Goal: Browse casually: Explore the website without a specific task or goal

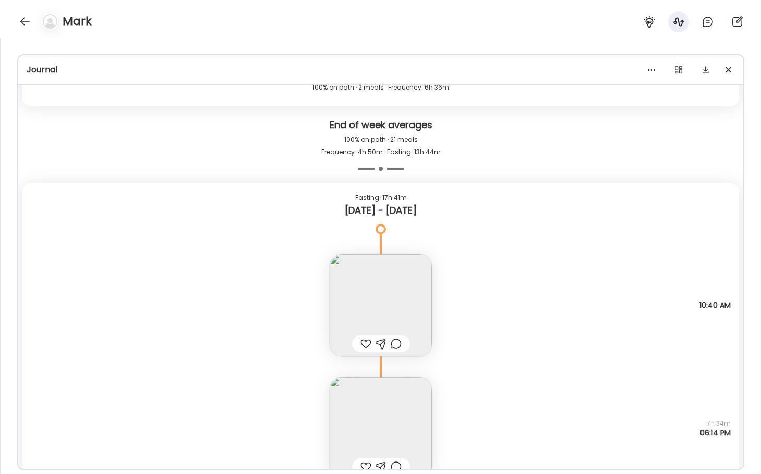
scroll to position [16187, 0]
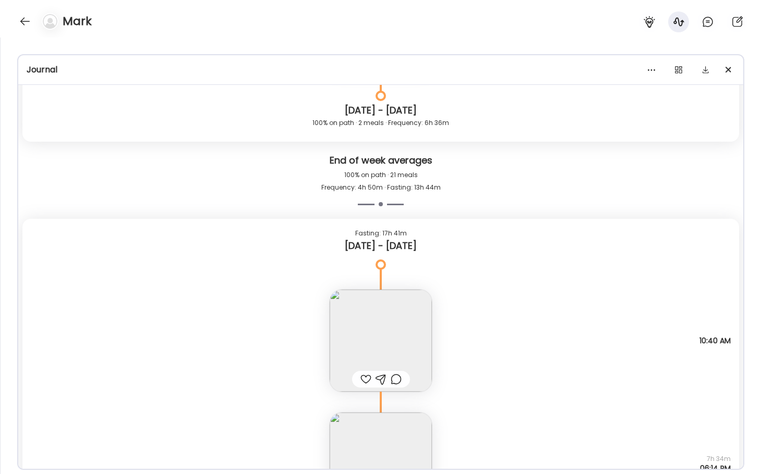
click at [358, 321] on img at bounding box center [380, 341] width 102 height 102
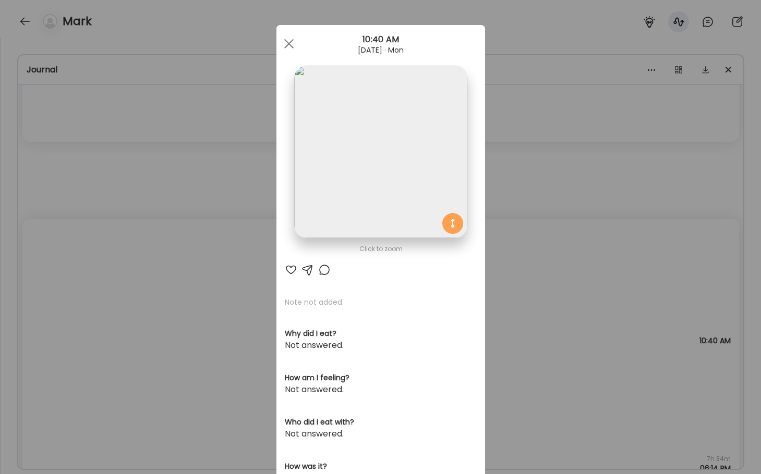
click at [326, 183] on img at bounding box center [380, 152] width 173 height 173
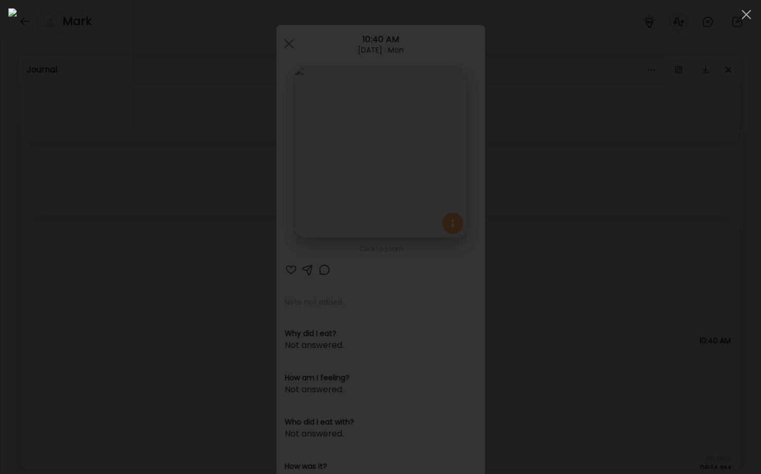
click at [45, 215] on div at bounding box center [380, 237] width 744 height 458
click at [45, 215] on div "Ate Coach Dashboard Wahoo! It’s official Take a moment to set up your Coach Pro…" at bounding box center [380, 237] width 761 height 474
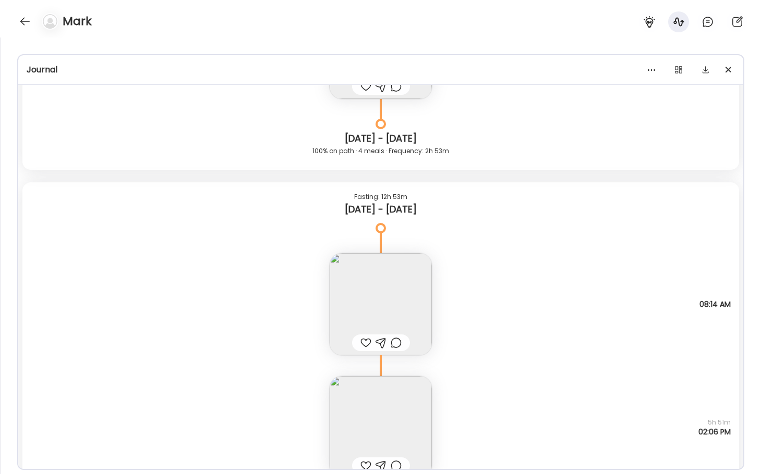
scroll to position [16883, 0]
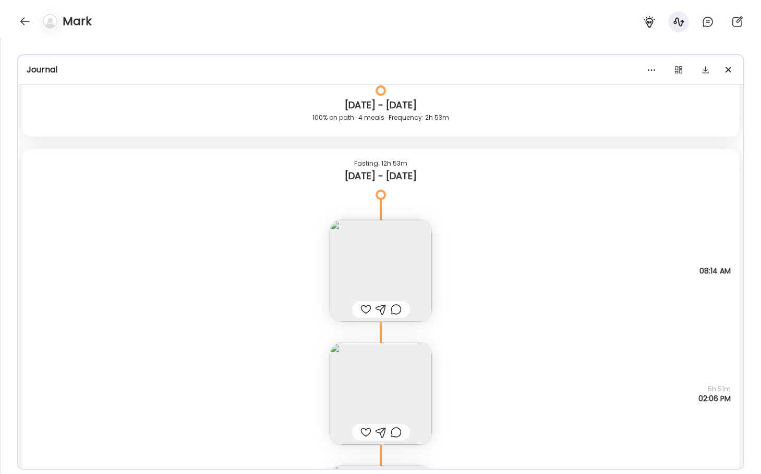
click at [353, 248] on img at bounding box center [380, 271] width 102 height 102
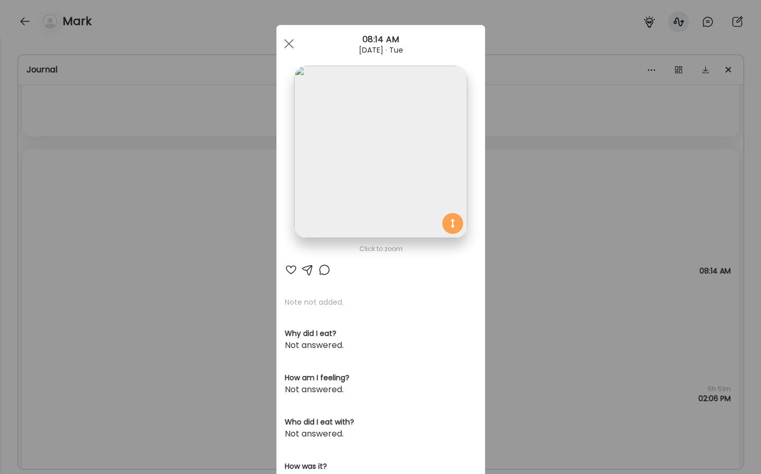
click at [353, 248] on div "Click to zoom" at bounding box center [381, 249] width 192 height 13
click at [336, 177] on img at bounding box center [380, 152] width 173 height 173
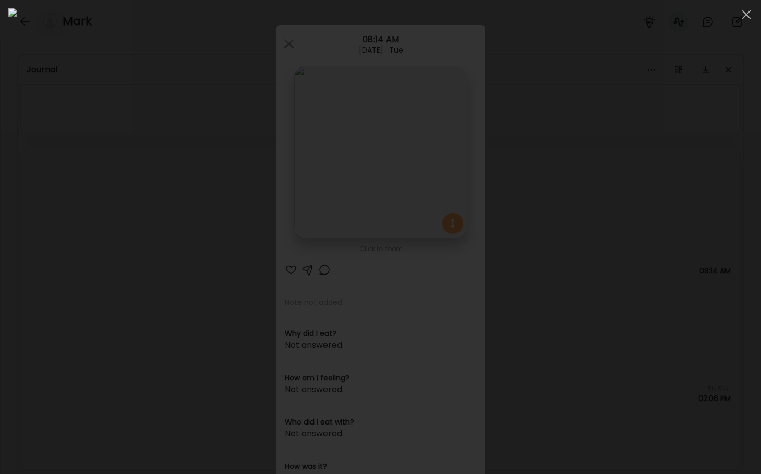
click at [109, 265] on div at bounding box center [380, 237] width 744 height 458
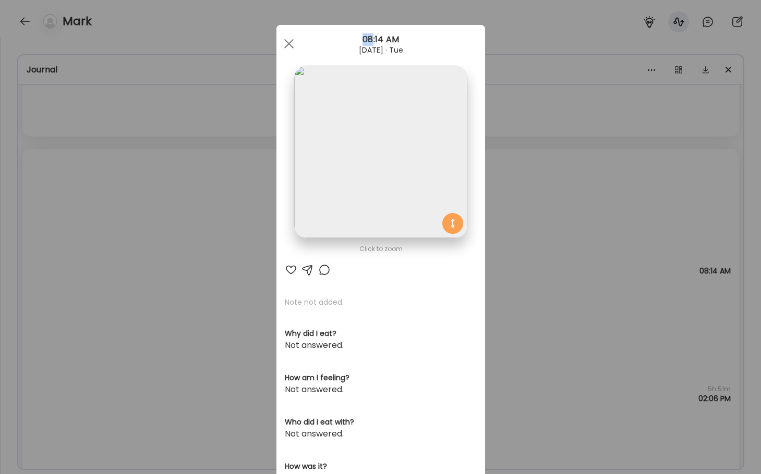
click at [109, 265] on div "Ate Coach Dashboard Wahoo! It’s official Take a moment to set up your Coach Pro…" at bounding box center [380, 237] width 761 height 474
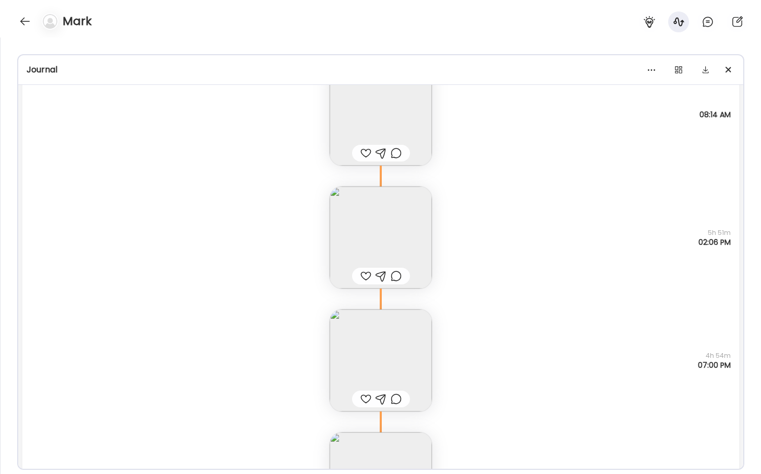
scroll to position [17030, 0]
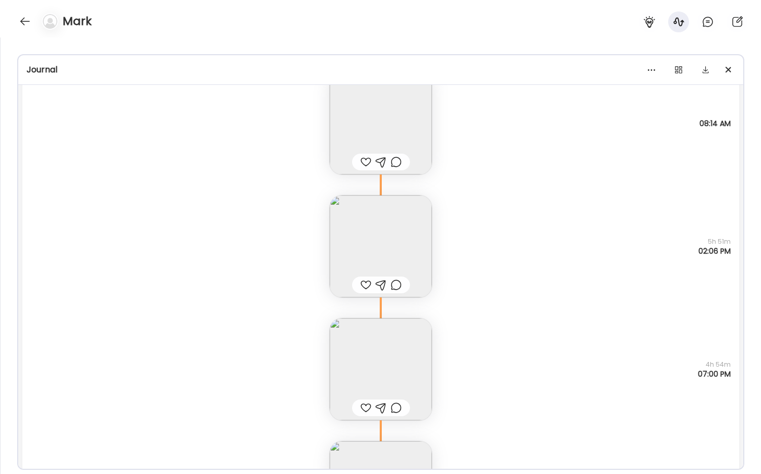
click at [377, 237] on img at bounding box center [380, 246] width 102 height 102
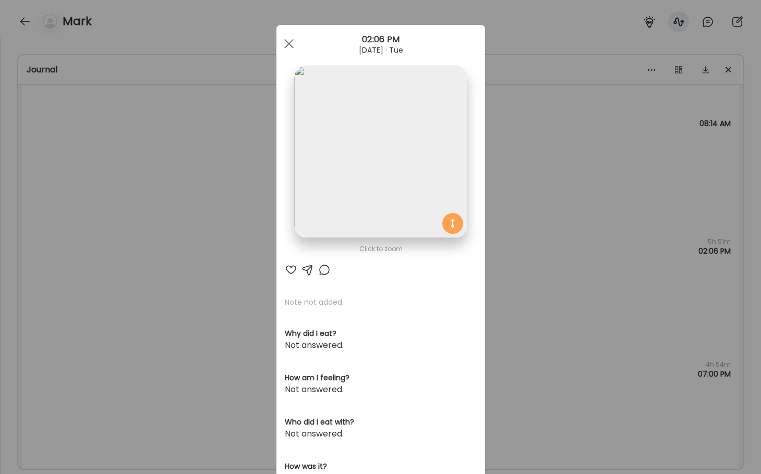
click at [231, 244] on div "Ate Coach Dashboard Wahoo! It’s official Take a moment to set up your Coach Pro…" at bounding box center [380, 237] width 761 height 474
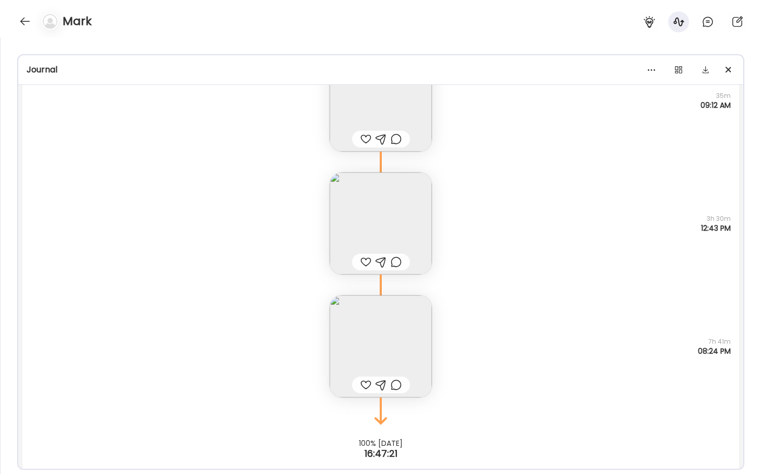
scroll to position [20518, 0]
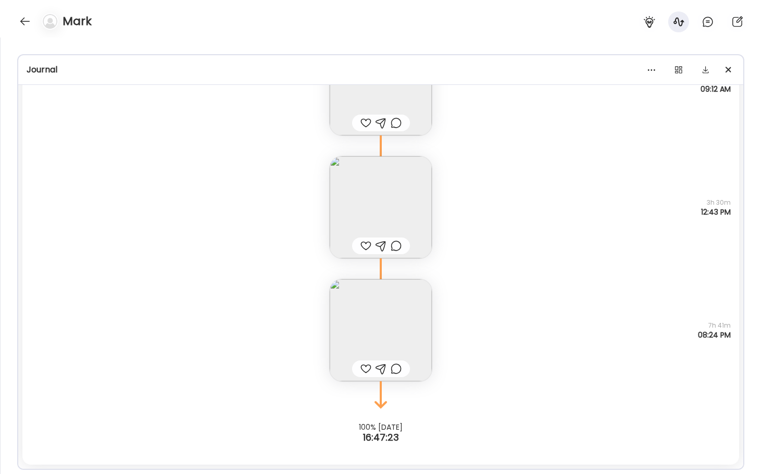
click at [384, 326] on img at bounding box center [380, 330] width 102 height 102
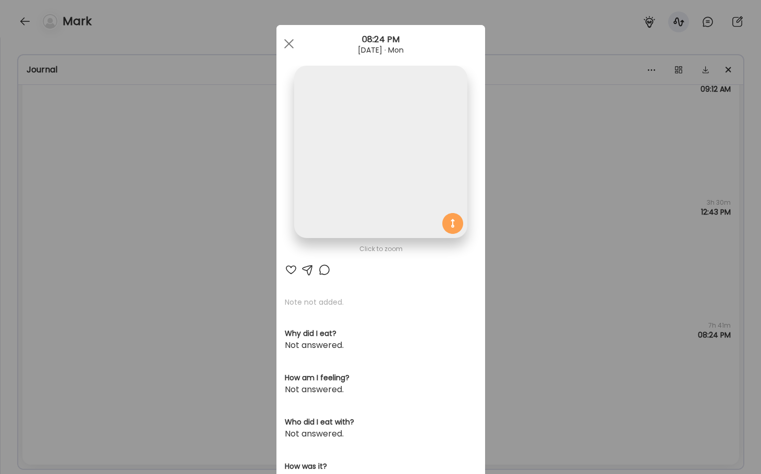
click at [351, 224] on img at bounding box center [380, 152] width 173 height 173
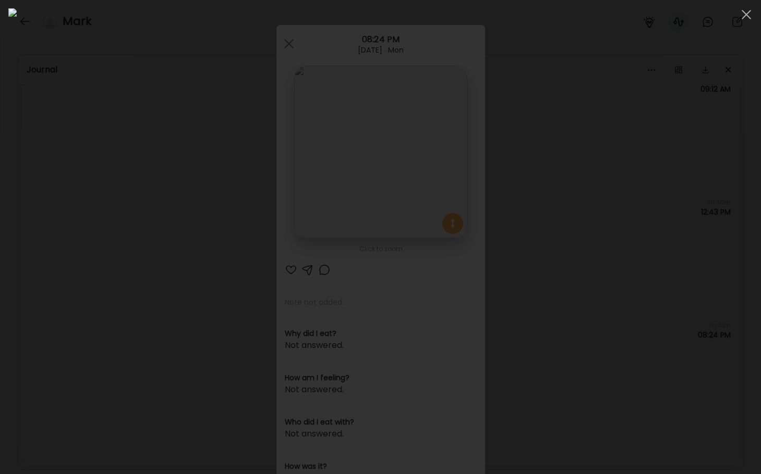
click at [35, 208] on div at bounding box center [380, 237] width 744 height 458
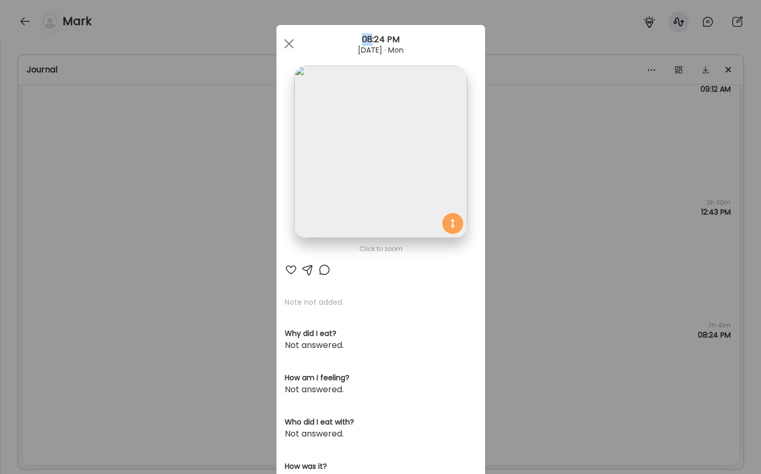
click at [35, 208] on div "Ate Coach Dashboard Wahoo! It’s official Take a moment to set up your Coach Pro…" at bounding box center [380, 237] width 761 height 474
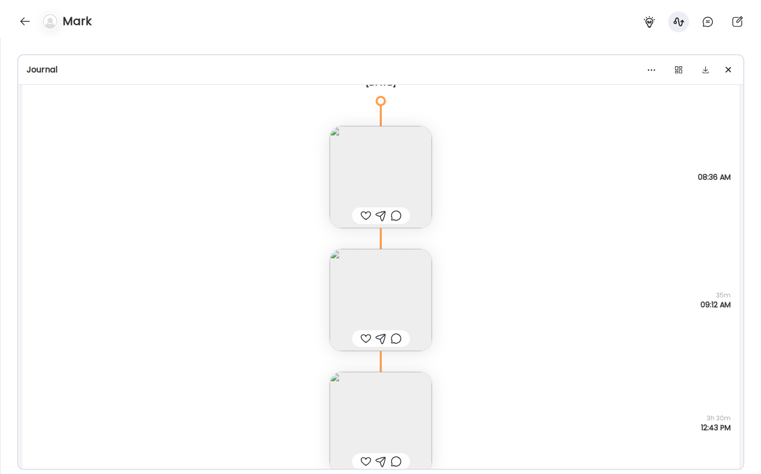
scroll to position [20290, 0]
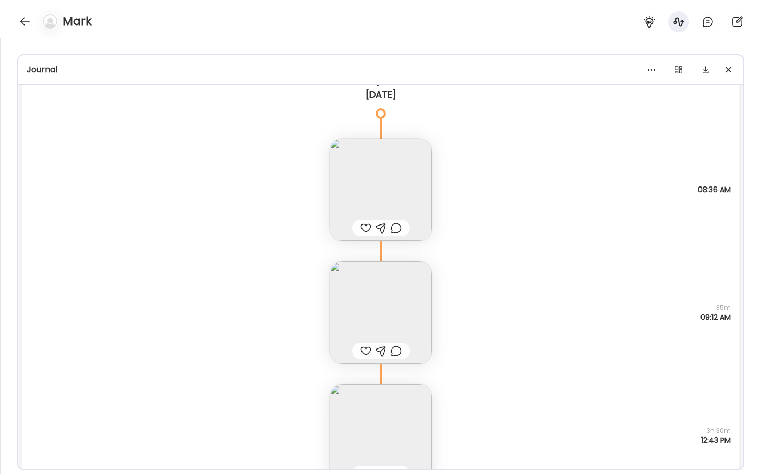
click at [371, 320] on img at bounding box center [380, 313] width 102 height 102
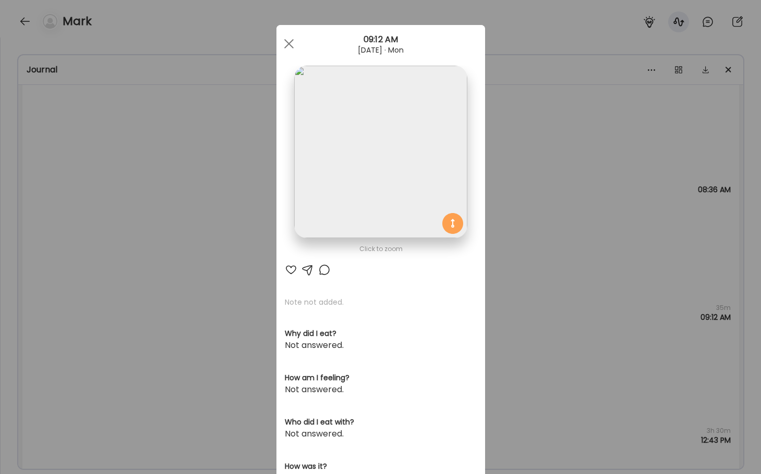
click at [374, 203] on img at bounding box center [380, 152] width 173 height 173
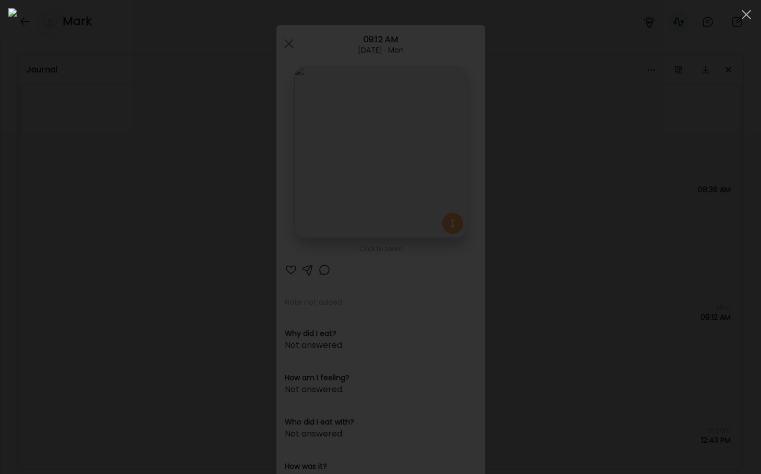
click at [45, 175] on div at bounding box center [380, 237] width 744 height 458
click at [45, 175] on div "Ate Coach Dashboard Wahoo! It’s official Take a moment to set up your Coach Pro…" at bounding box center [380, 237] width 761 height 474
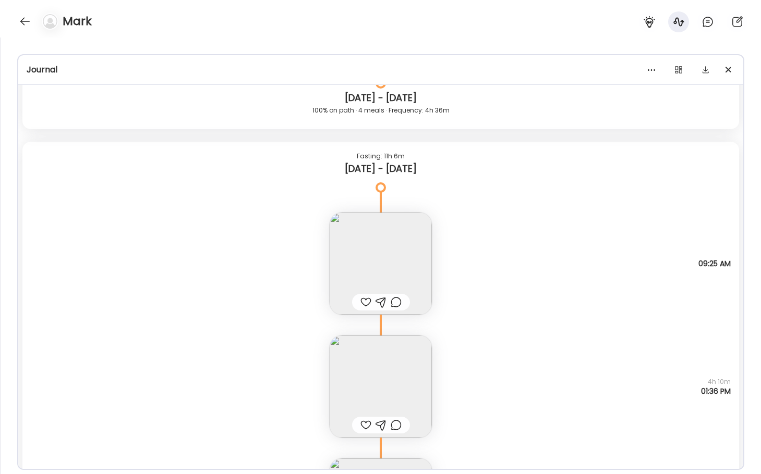
scroll to position [13744, 0]
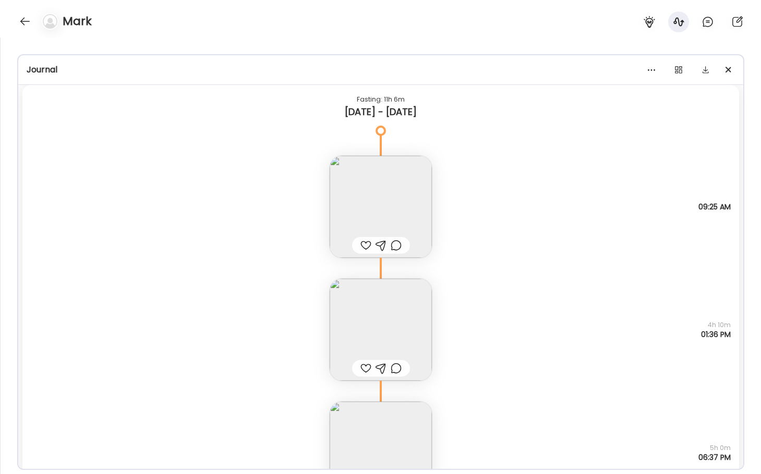
click at [385, 316] on img at bounding box center [380, 330] width 102 height 102
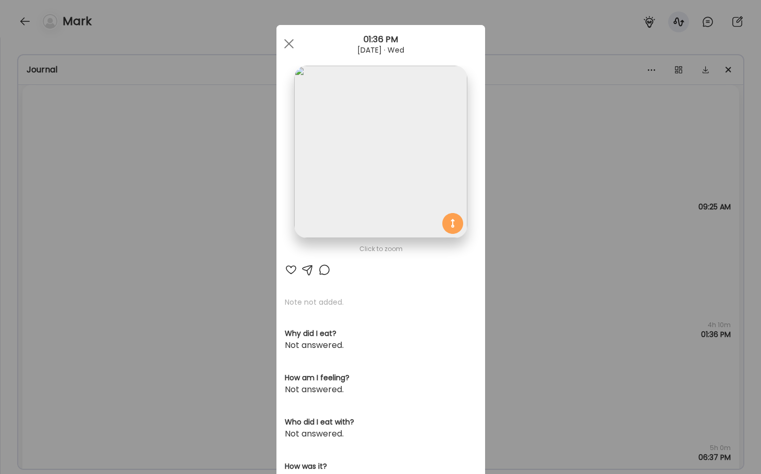
click at [288, 152] on section at bounding box center [380, 164] width 208 height 196
click at [202, 183] on div "Ate Coach Dashboard Wahoo! It’s official Take a moment to set up your Coach Pro…" at bounding box center [380, 237] width 761 height 474
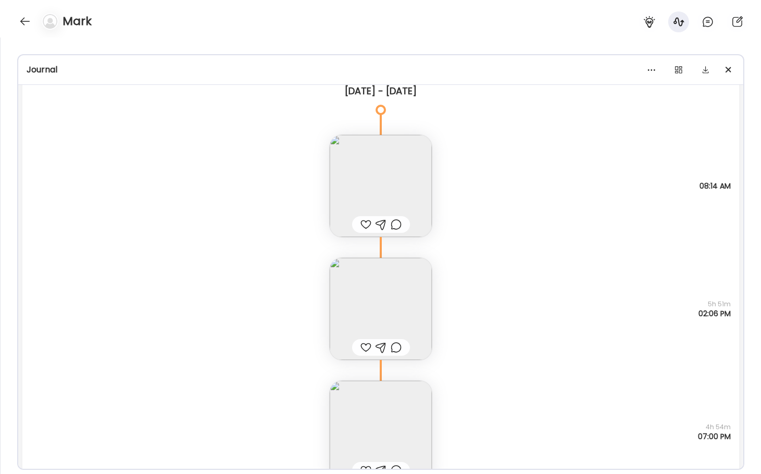
scroll to position [16999, 0]
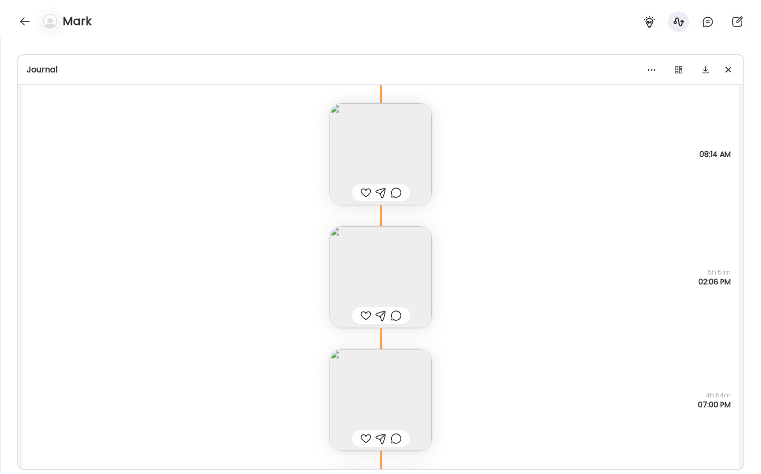
click at [365, 155] on img at bounding box center [380, 154] width 102 height 102
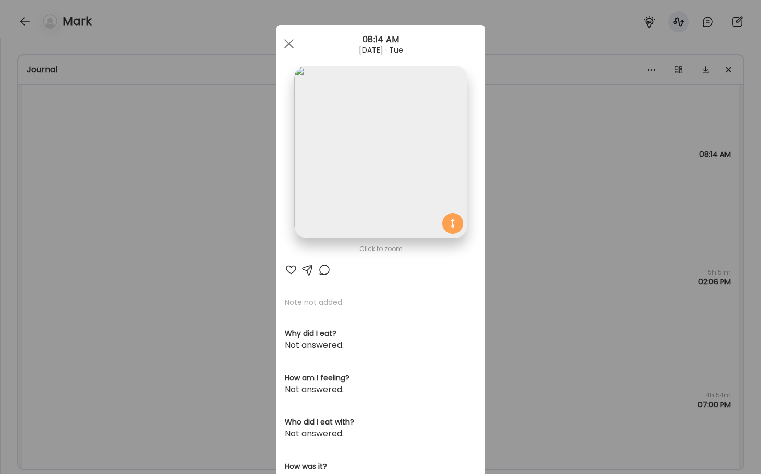
click at [333, 147] on img at bounding box center [380, 152] width 173 height 173
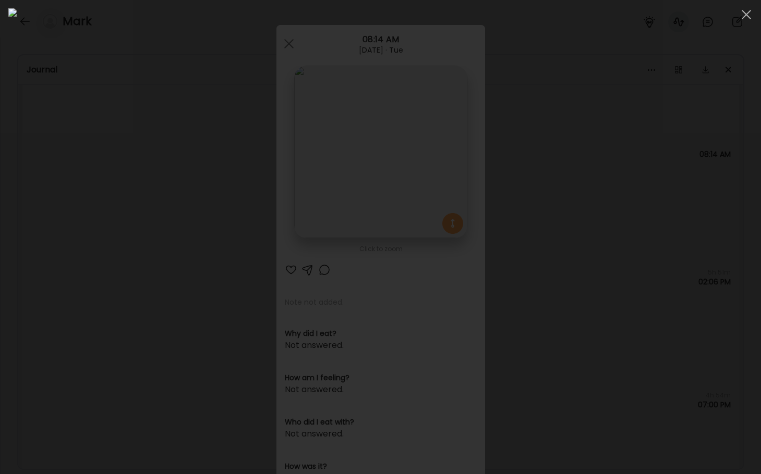
click at [46, 180] on div at bounding box center [380, 237] width 744 height 458
click at [46, 180] on div "Ate Coach Dashboard Wahoo! It’s official Take a moment to set up your Coach Pro…" at bounding box center [380, 237] width 761 height 474
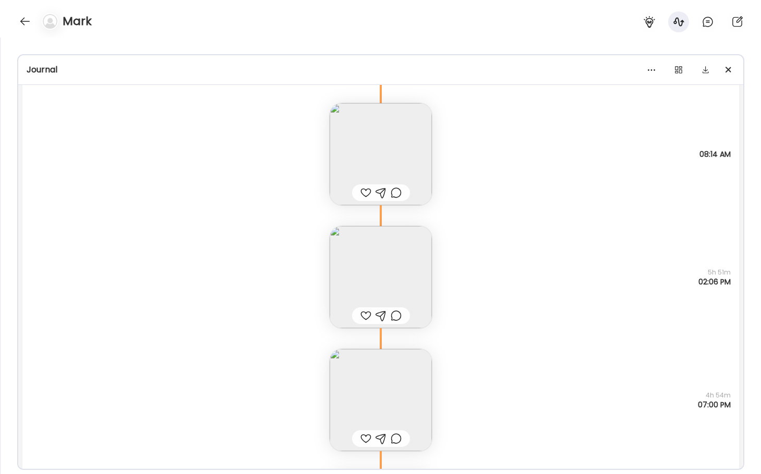
click at [383, 148] on img at bounding box center [380, 154] width 102 height 102
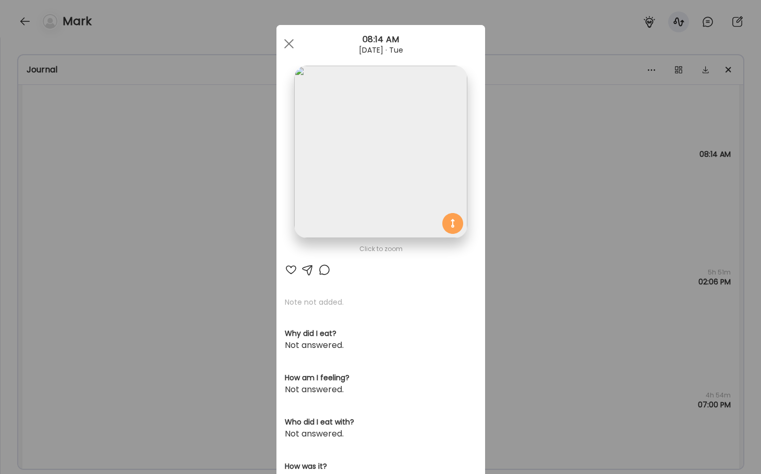
click at [365, 160] on img at bounding box center [380, 152] width 173 height 173
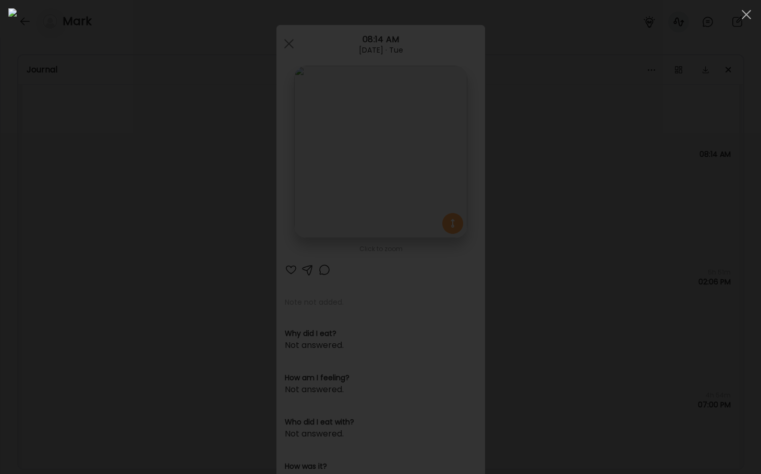
click at [19, 311] on div at bounding box center [380, 237] width 744 height 458
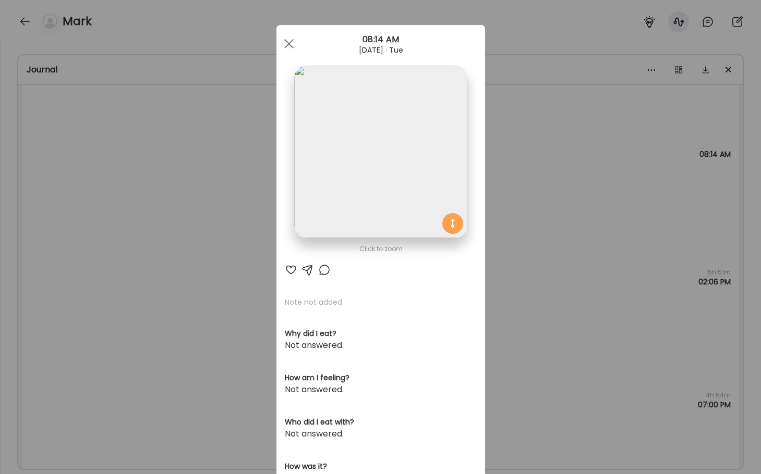
click at [79, 340] on div "Ate Coach Dashboard Wahoo! It’s official Take a moment to set up your Coach Pro…" at bounding box center [380, 237] width 761 height 474
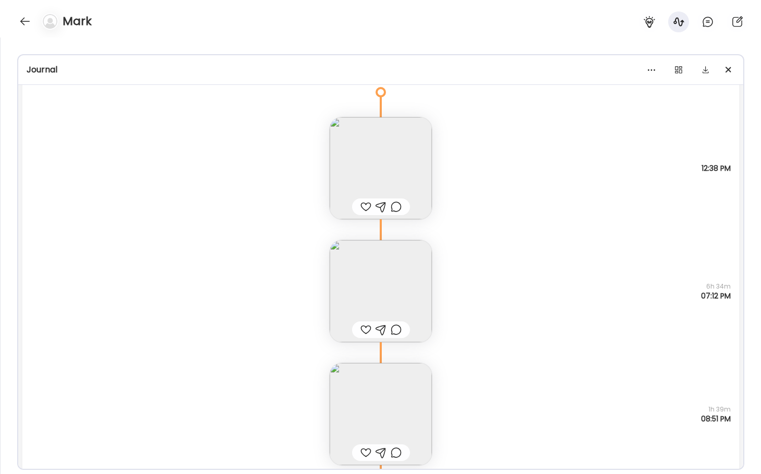
scroll to position [18029, 0]
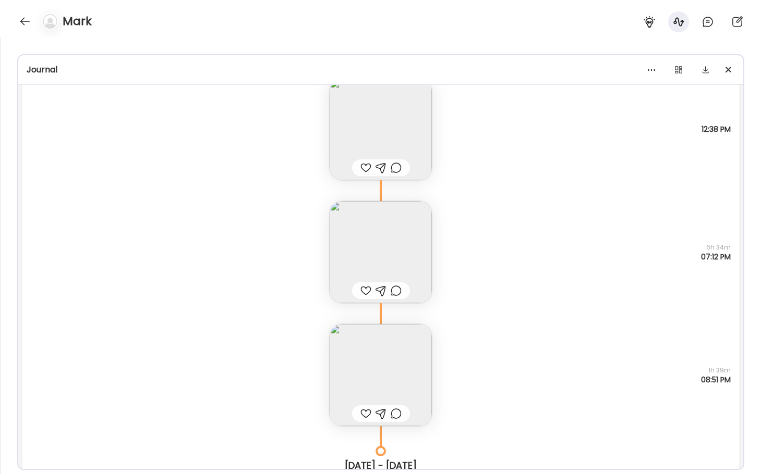
click at [341, 239] on img at bounding box center [380, 252] width 102 height 102
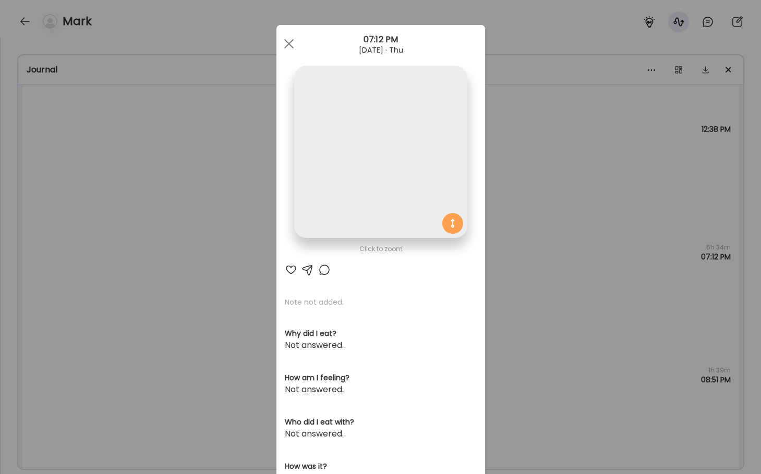
click at [368, 165] on img at bounding box center [380, 152] width 173 height 173
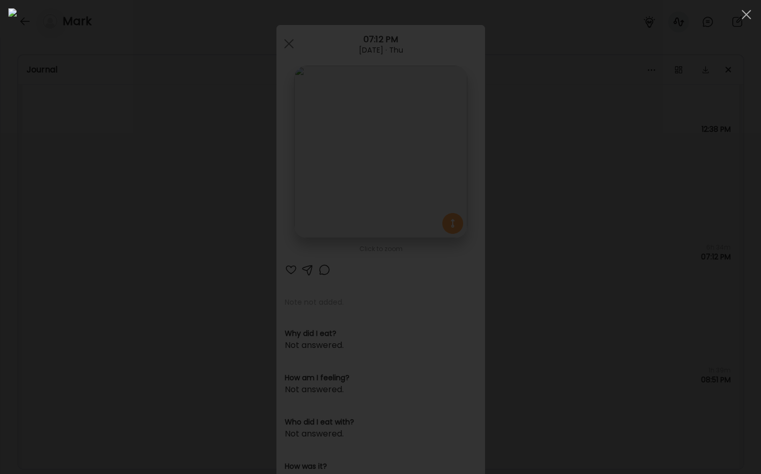
click at [81, 216] on div at bounding box center [380, 237] width 744 height 458
click at [81, 216] on div "Ate Coach Dashboard Wahoo! It’s official Take a moment to set up your Coach Pro…" at bounding box center [380, 237] width 761 height 474
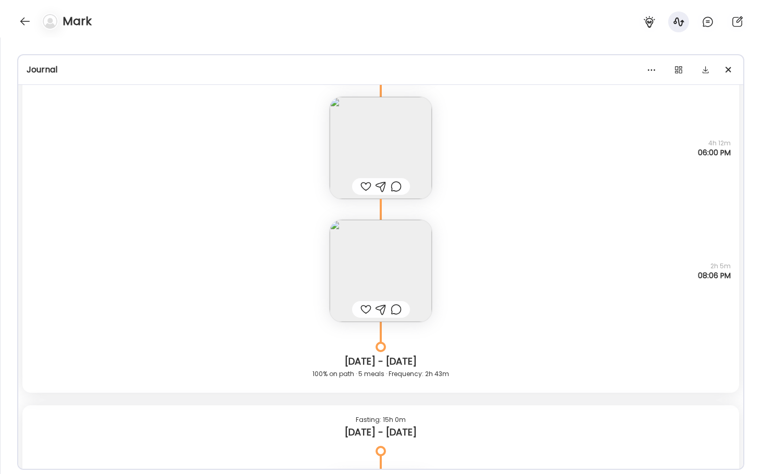
scroll to position [19476, 0]
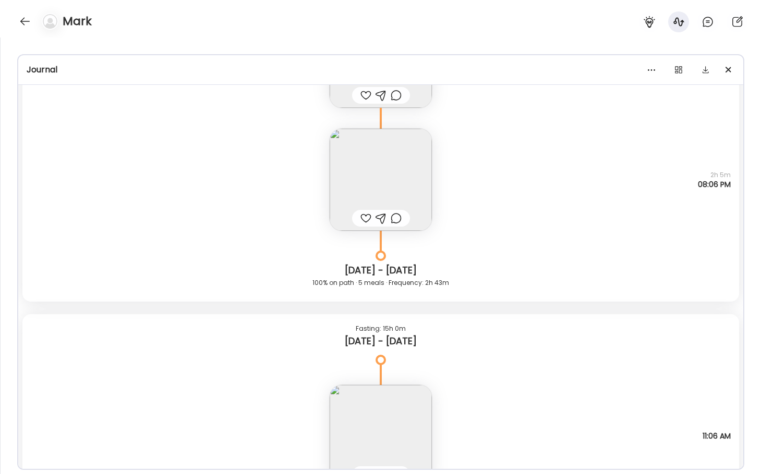
click at [355, 167] on img at bounding box center [380, 180] width 102 height 102
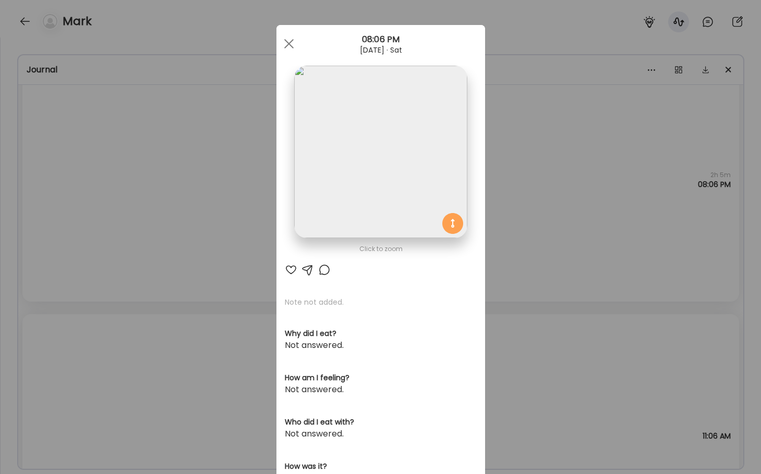
click at [342, 144] on img at bounding box center [380, 152] width 173 height 173
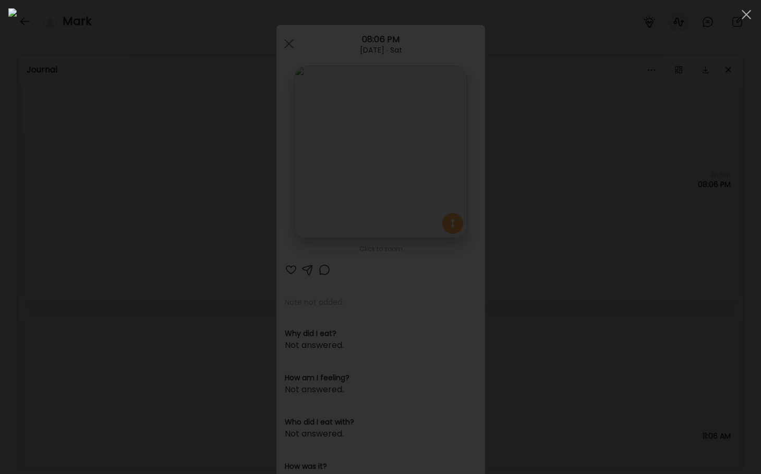
click at [124, 341] on div at bounding box center [380, 237] width 744 height 458
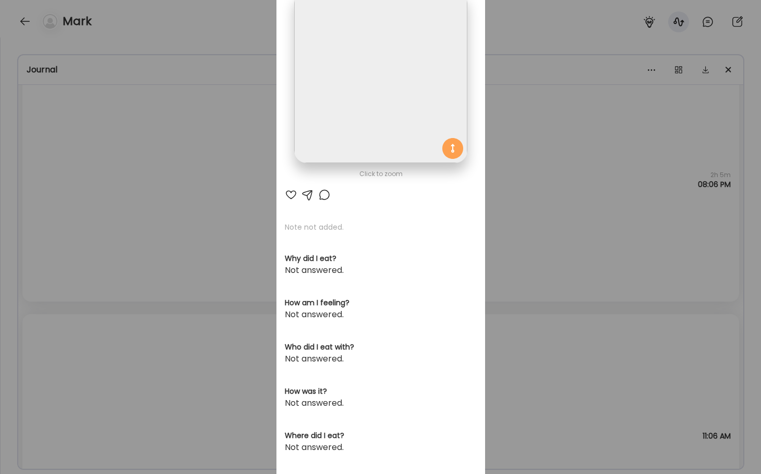
scroll to position [189, 0]
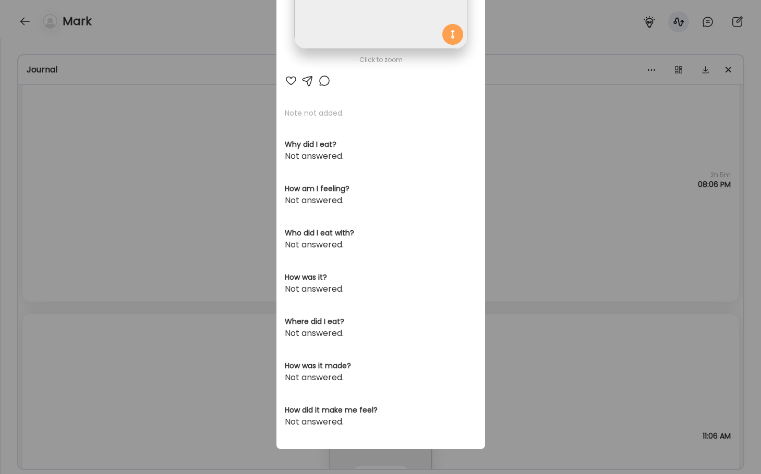
click at [124, 335] on div "Ate Coach Dashboard Wahoo! It’s official Take a moment to set up your Coach Pro…" at bounding box center [380, 237] width 761 height 474
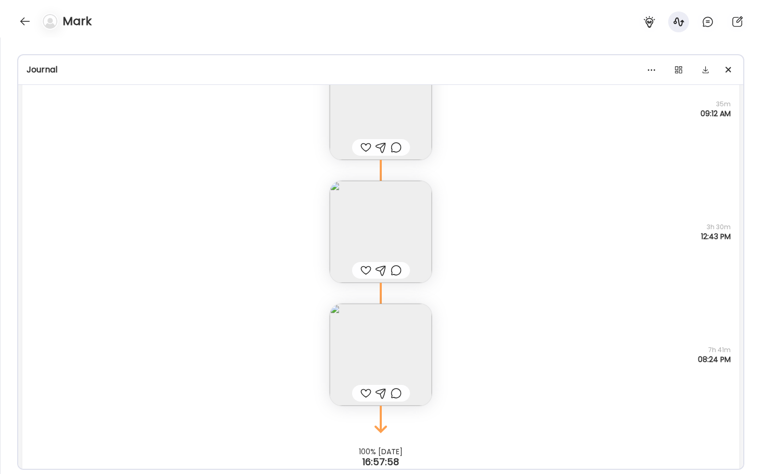
scroll to position [20518, 0]
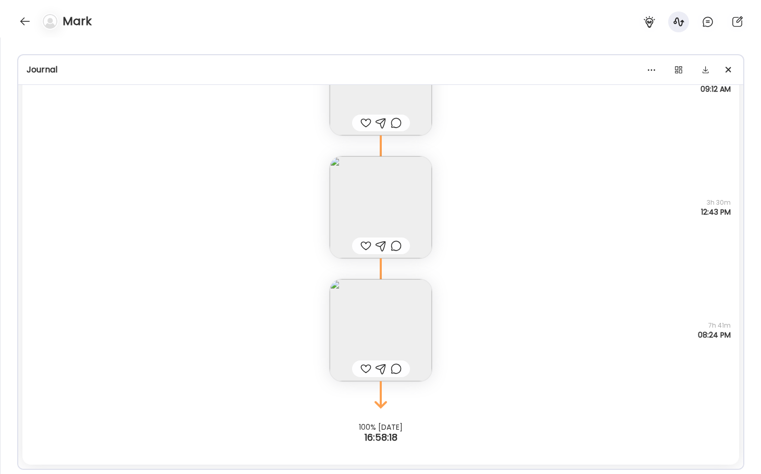
click at [346, 325] on img at bounding box center [380, 330] width 102 height 102
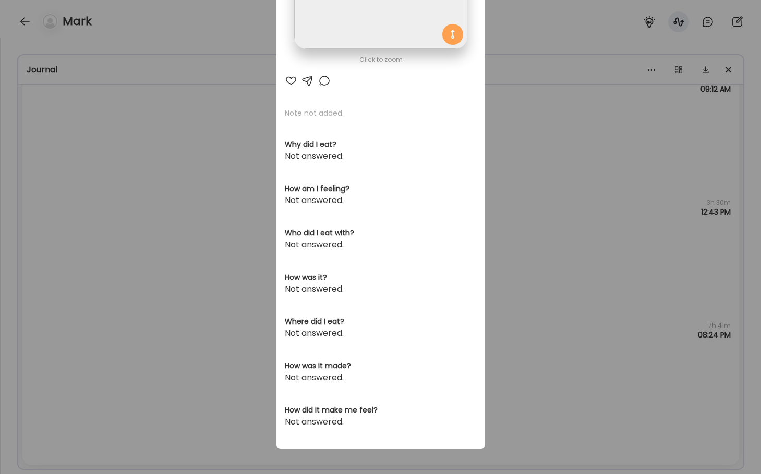
scroll to position [0, 0]
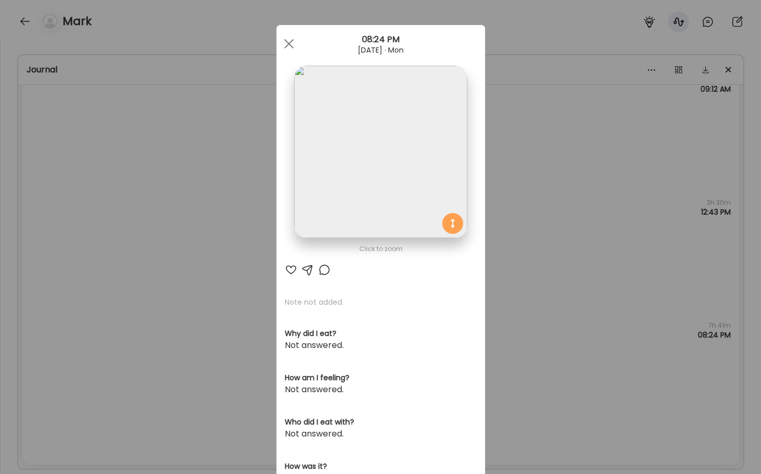
click at [203, 180] on div "Ate Coach Dashboard Wahoo! It’s official Take a moment to set up your Coach Pro…" at bounding box center [380, 237] width 761 height 474
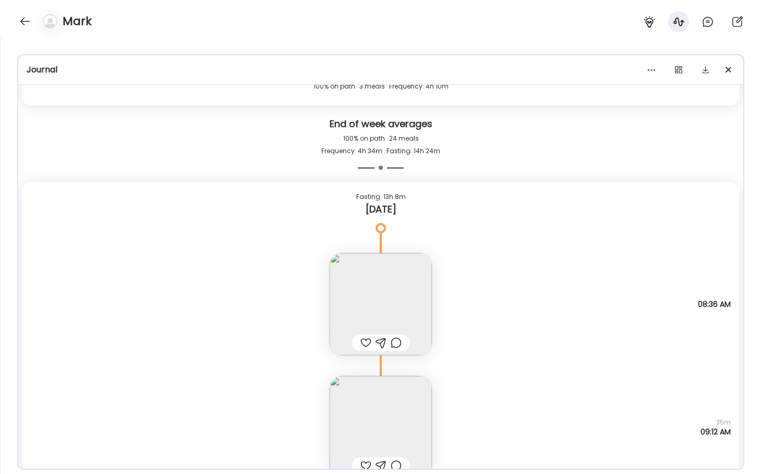
scroll to position [20101, 0]
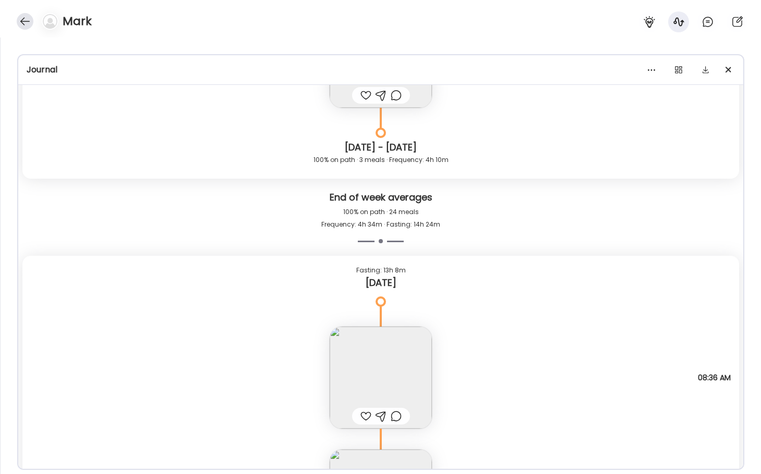
click at [24, 21] on div at bounding box center [25, 21] width 17 height 17
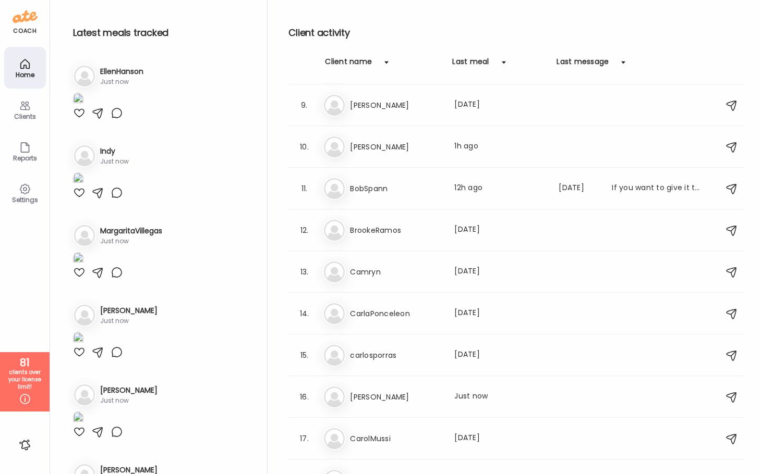
scroll to position [0, 0]
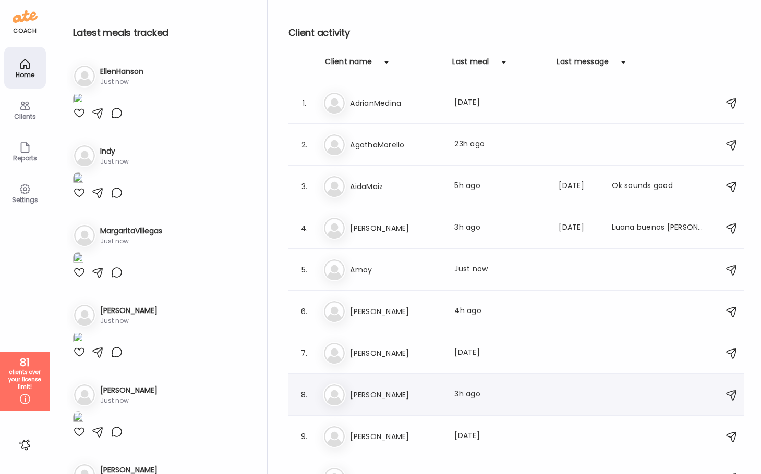
click at [374, 399] on h3 "[PERSON_NAME]" at bounding box center [396, 395] width 92 height 13
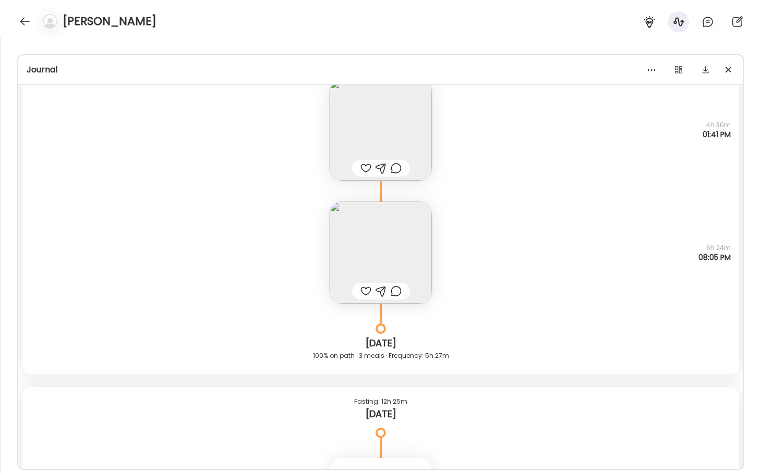
scroll to position [12849, 0]
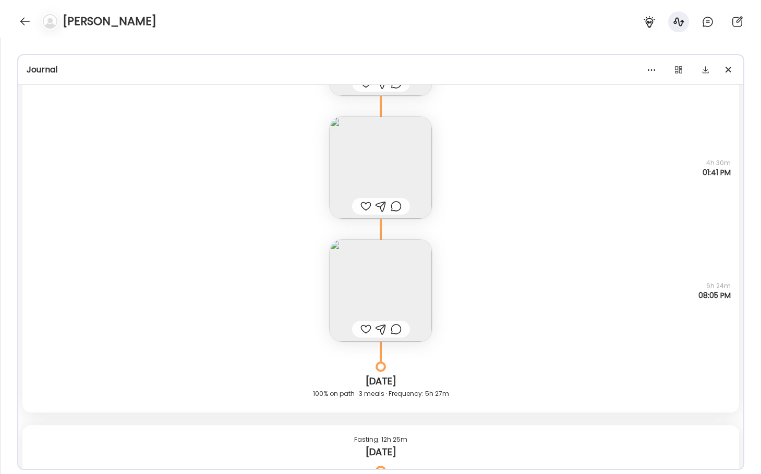
click at [376, 268] on img at bounding box center [380, 291] width 102 height 102
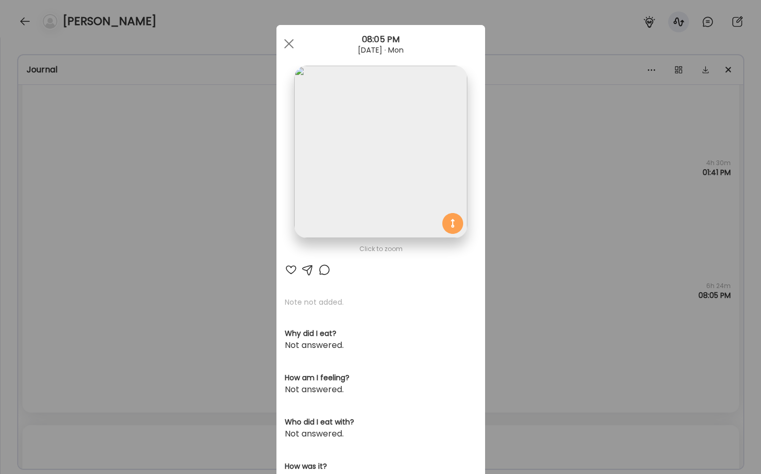
click at [342, 199] on img at bounding box center [380, 152] width 173 height 173
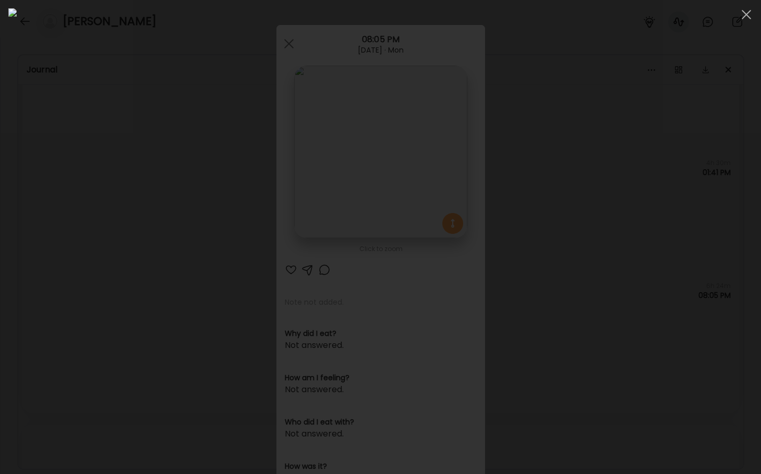
click at [98, 201] on div at bounding box center [380, 237] width 744 height 458
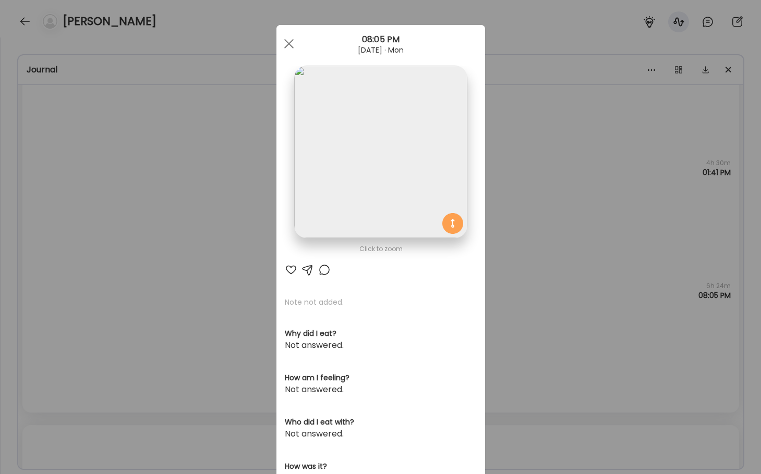
click at [160, 220] on div "Ate Coach Dashboard Wahoo! It’s official Take a moment to set up your Coach Pro…" at bounding box center [380, 237] width 761 height 474
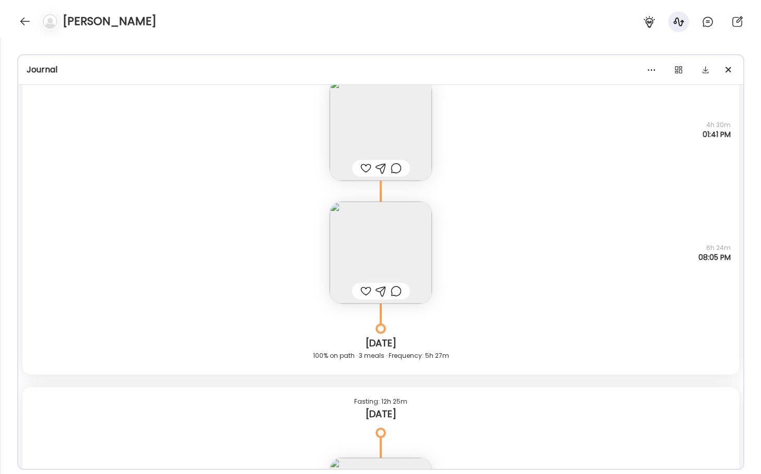
scroll to position [12850, 0]
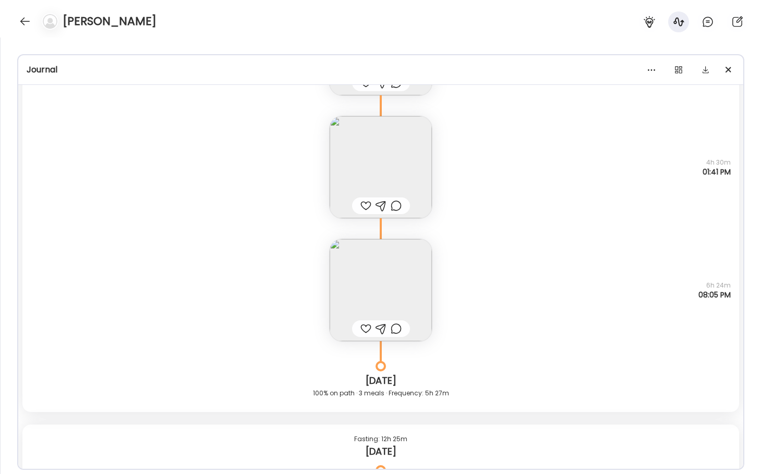
click at [403, 179] on img at bounding box center [380, 167] width 102 height 102
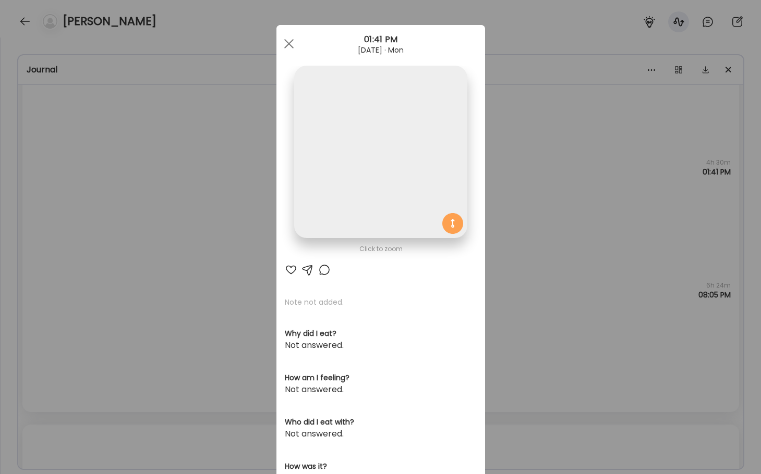
click at [361, 145] on img at bounding box center [380, 152] width 173 height 173
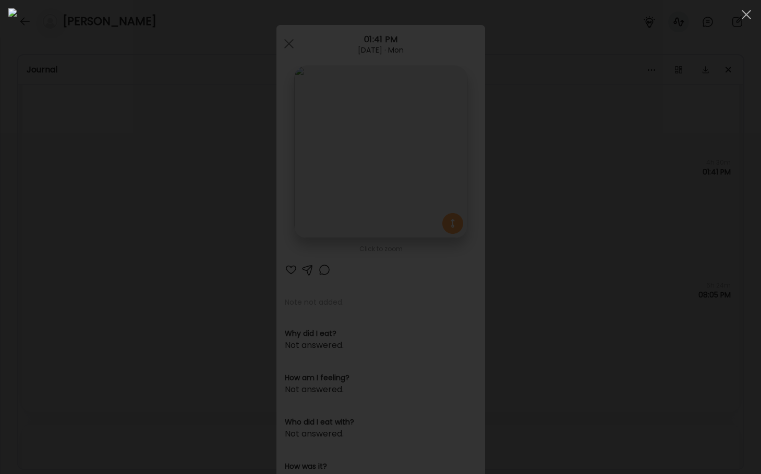
click at [107, 224] on div at bounding box center [380, 237] width 744 height 458
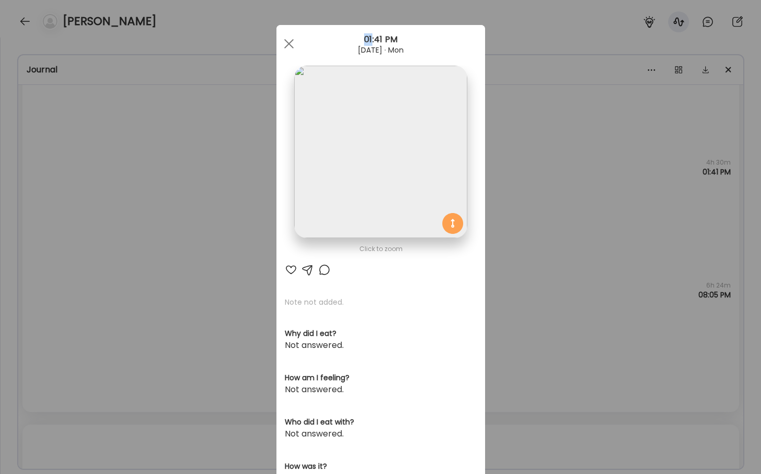
click at [107, 224] on div "Ate Coach Dashboard Wahoo! It’s official Take a moment to set up your Coach Pro…" at bounding box center [380, 237] width 761 height 474
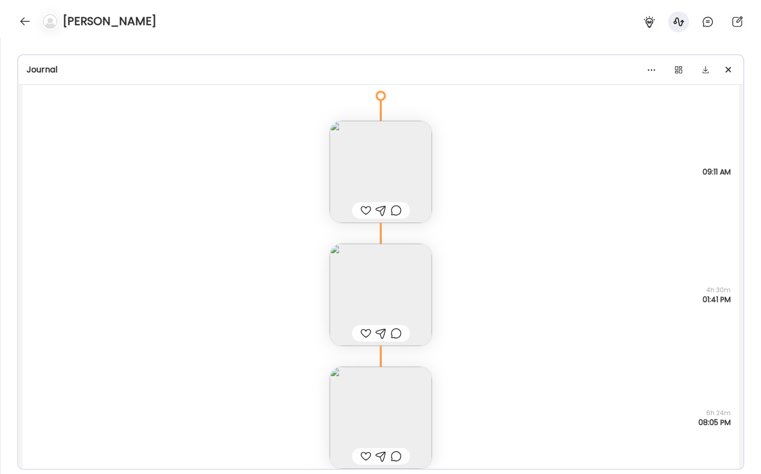
scroll to position [12688, 0]
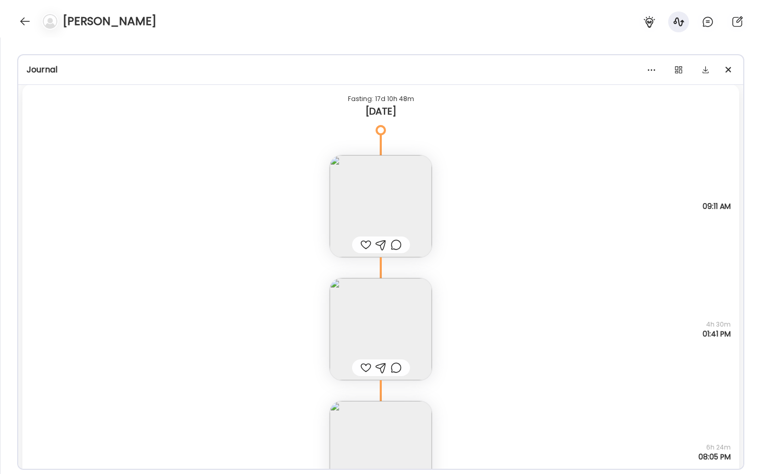
click at [372, 188] on img at bounding box center [380, 206] width 102 height 102
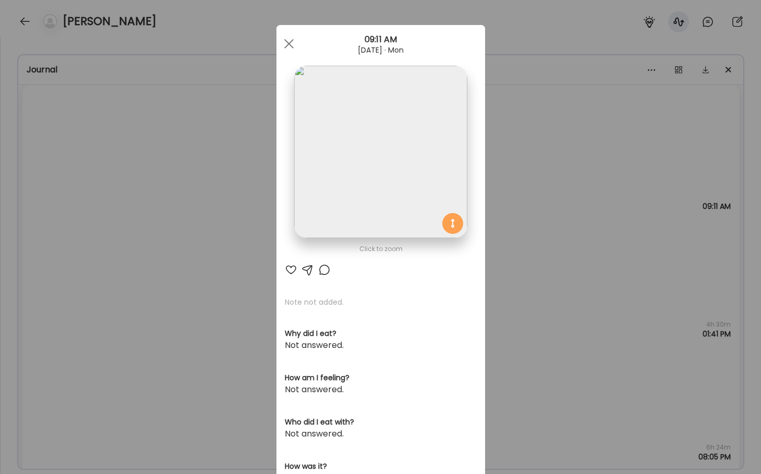
click at [370, 162] on img at bounding box center [380, 152] width 173 height 173
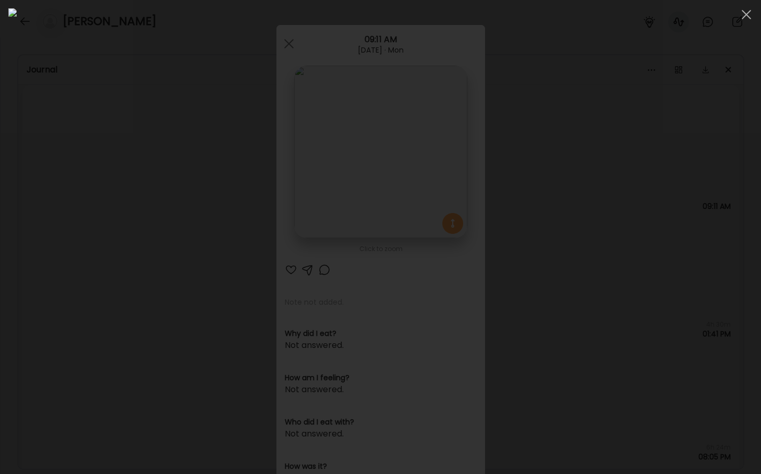
click at [51, 222] on div at bounding box center [380, 237] width 744 height 458
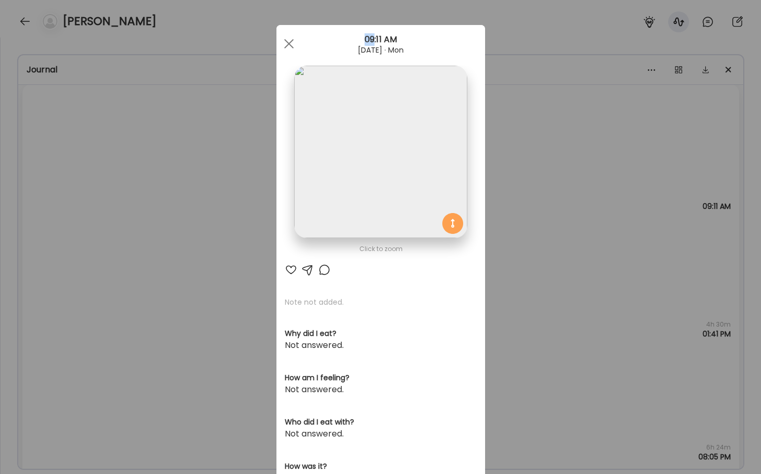
click at [51, 222] on div "Ate Coach Dashboard Wahoo! It’s official Take a moment to set up your Coach Pro…" at bounding box center [380, 237] width 761 height 474
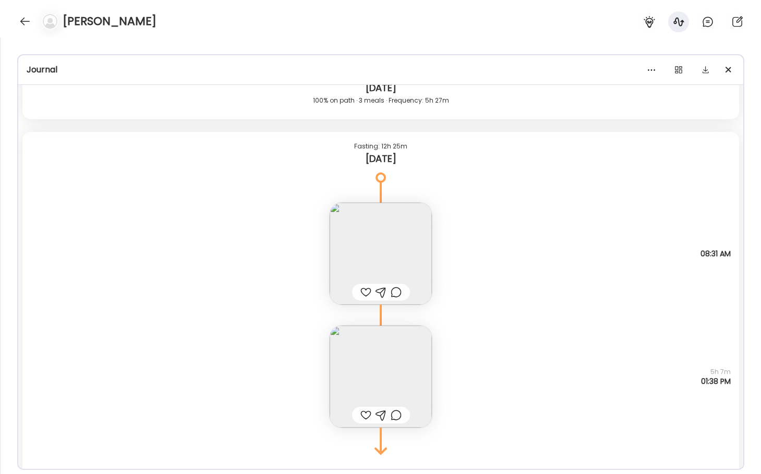
scroll to position [13189, 0]
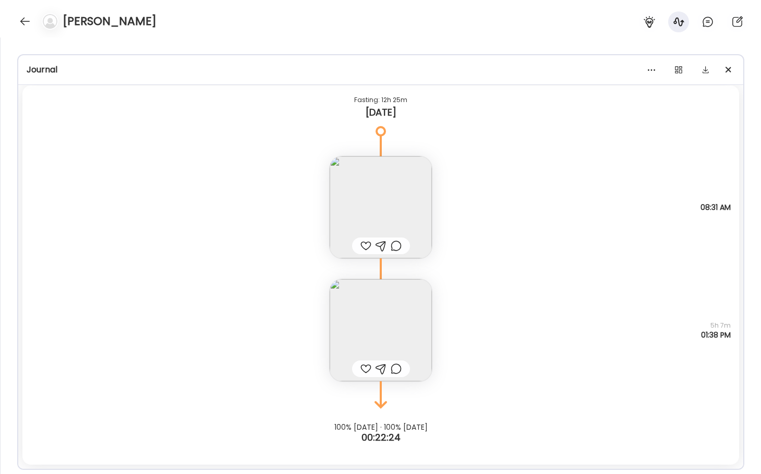
click at [370, 302] on img at bounding box center [380, 330] width 102 height 102
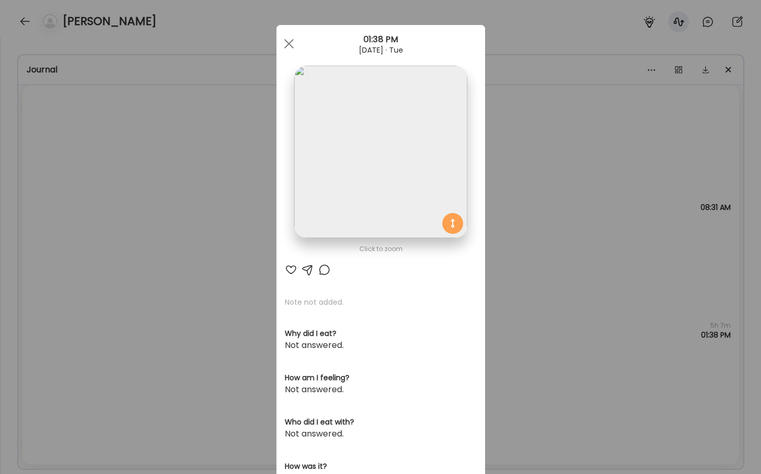
click at [370, 193] on img at bounding box center [380, 152] width 173 height 173
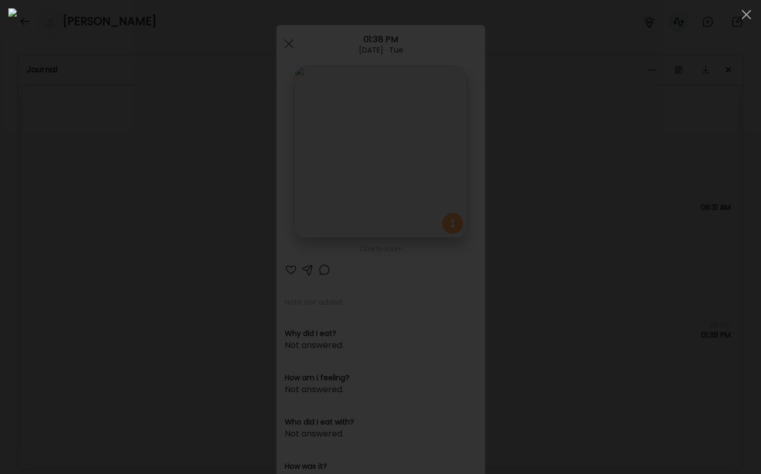
click at [68, 188] on div at bounding box center [380, 237] width 744 height 458
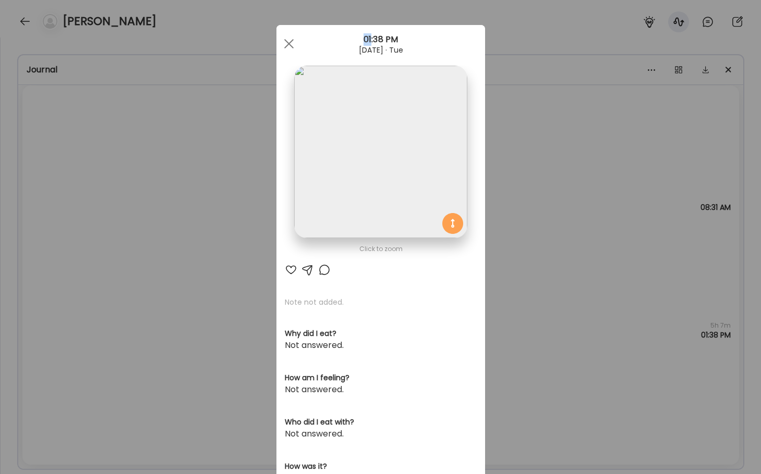
click at [68, 188] on div "Ate Coach Dashboard Wahoo! It’s official Take a moment to set up your Coach Pro…" at bounding box center [380, 237] width 761 height 474
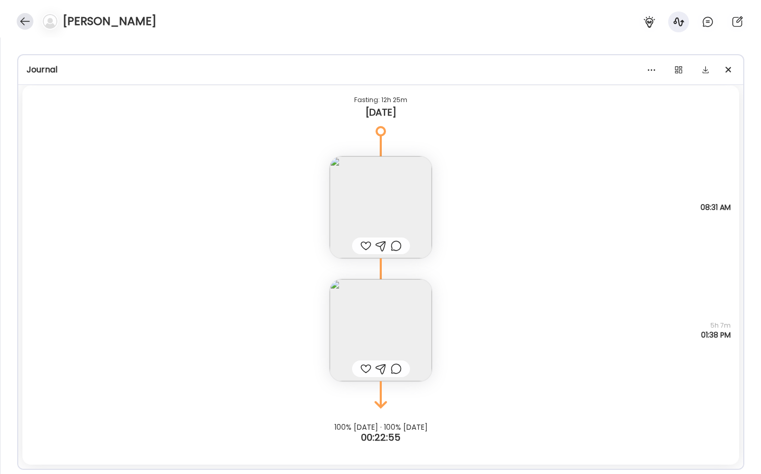
click at [21, 26] on div at bounding box center [25, 21] width 17 height 17
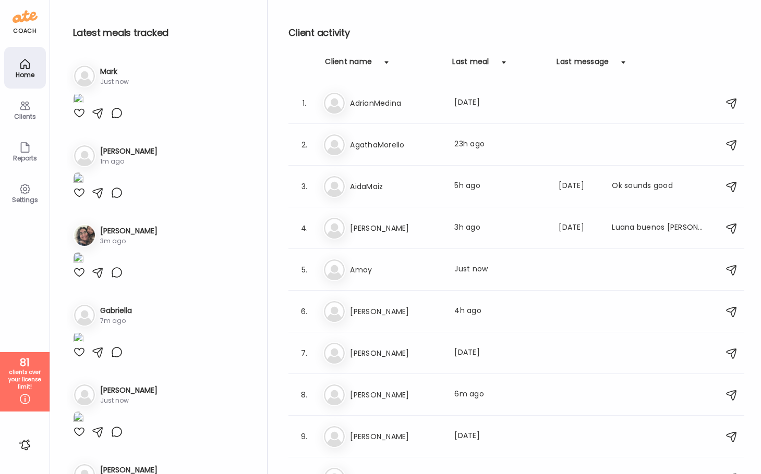
click at [79, 119] on div at bounding box center [79, 113] width 13 height 13
click at [83, 107] on img at bounding box center [78, 100] width 10 height 14
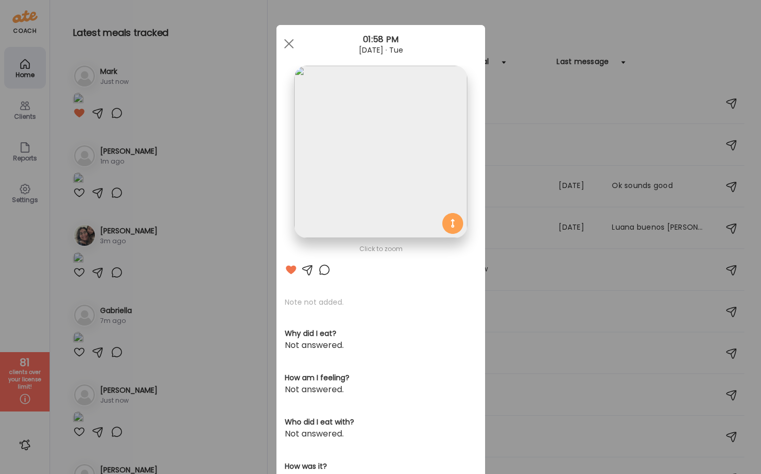
click at [335, 160] on img at bounding box center [380, 152] width 173 height 173
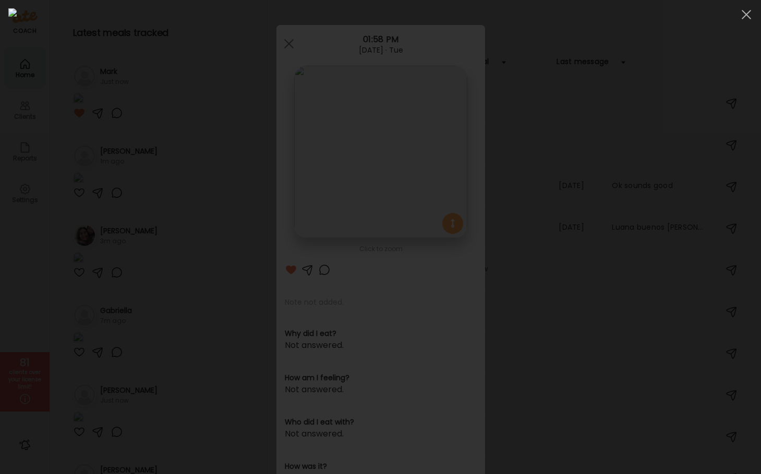
click at [85, 50] on div at bounding box center [380, 237] width 744 height 458
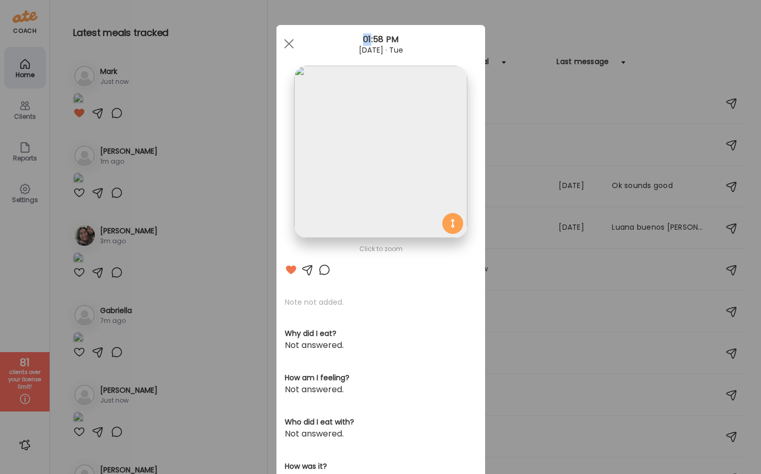
click at [85, 50] on div "Ate Coach Dashboard Wahoo! It’s official Take a moment to set up your Coach Pro…" at bounding box center [380, 237] width 761 height 474
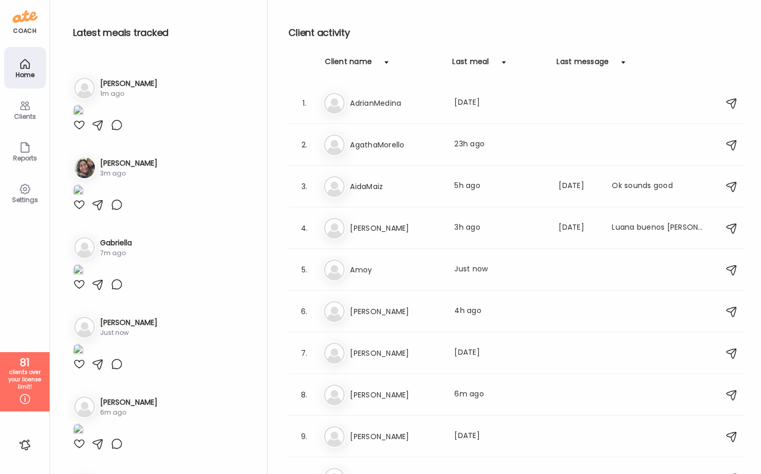
scroll to position [0, 0]
